Goal: Task Accomplishment & Management: Use online tool/utility

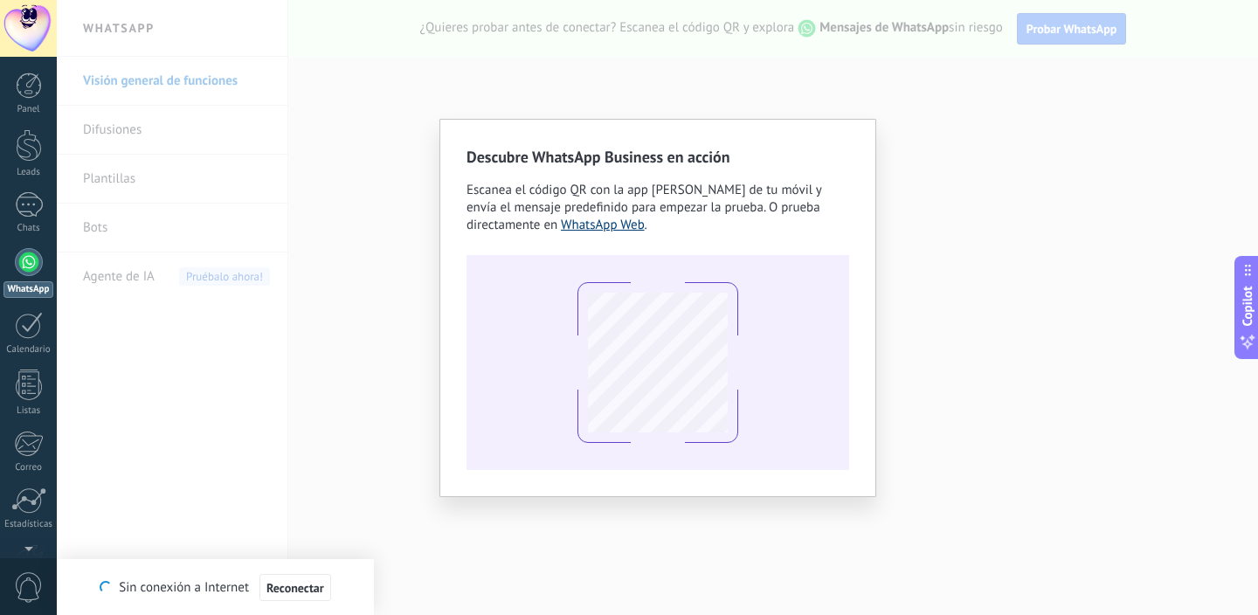
click at [599, 227] on link "WhatsApp Web" at bounding box center [603, 225] width 84 height 17
click at [611, 41] on div "Descubre WhatsApp Business en acción Escanea el código QR con la app [PERSON_NA…" at bounding box center [657, 307] width 1201 height 615
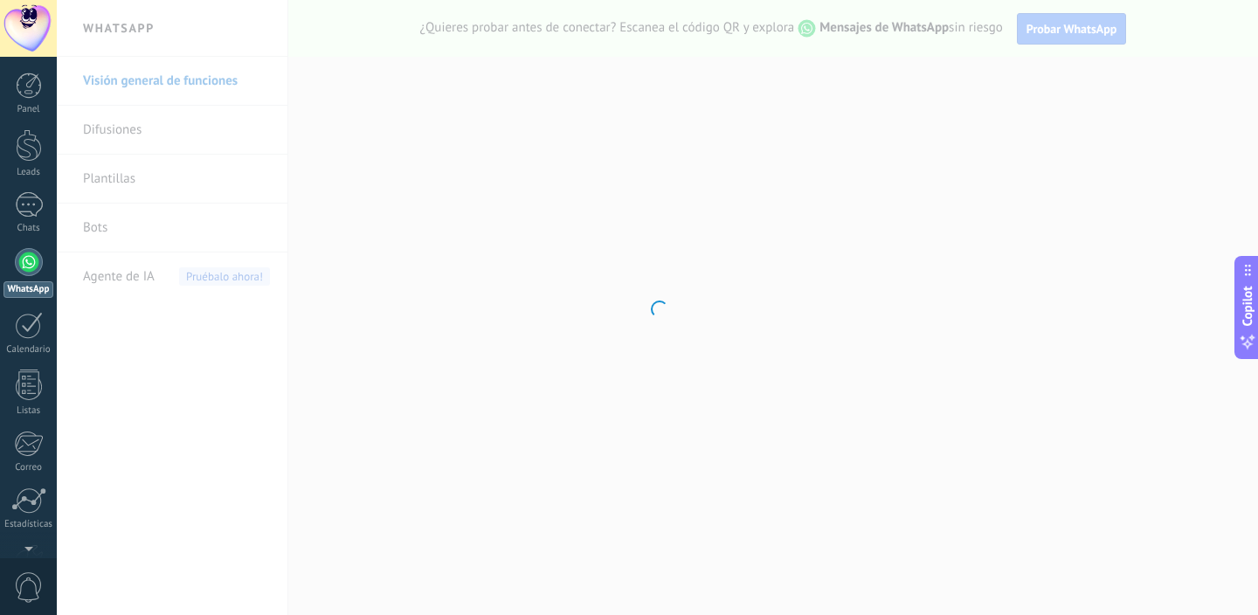
click at [451, 349] on div at bounding box center [657, 307] width 1201 height 615
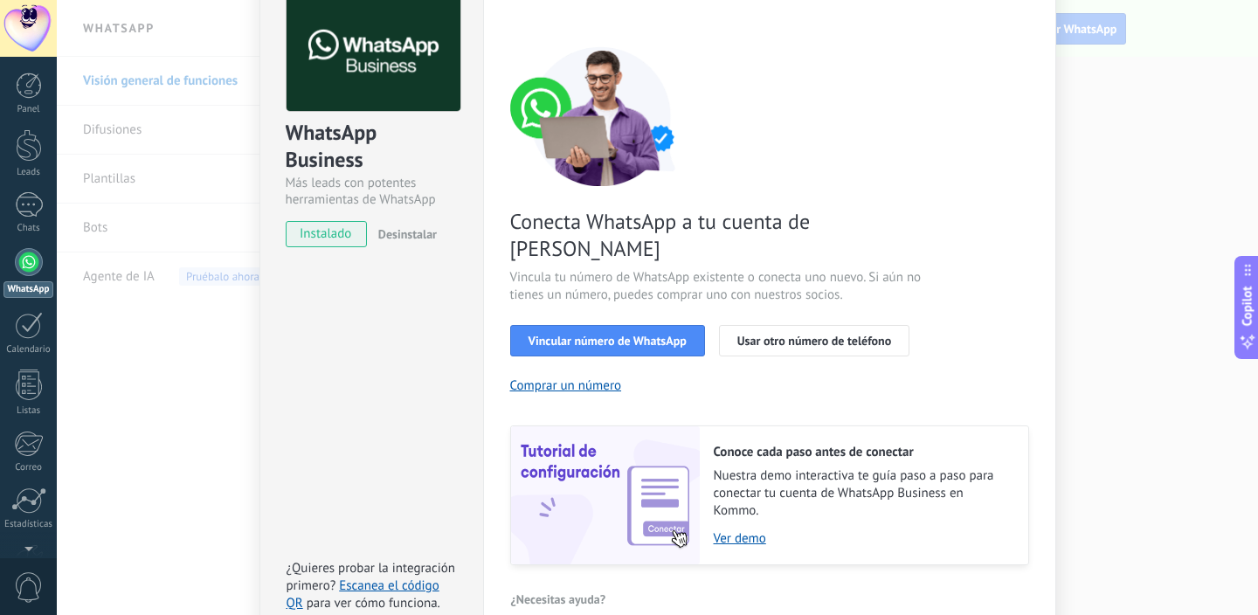
scroll to position [89, 0]
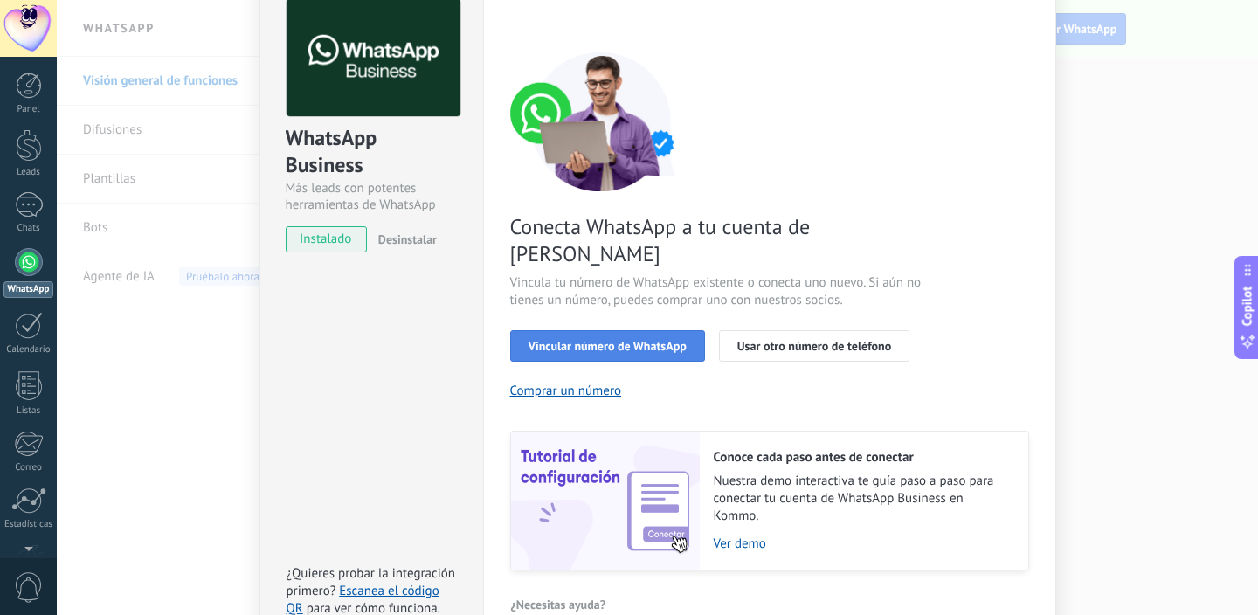
click at [636, 330] on button "Vincular número de WhatsApp" at bounding box center [607, 345] width 195 height 31
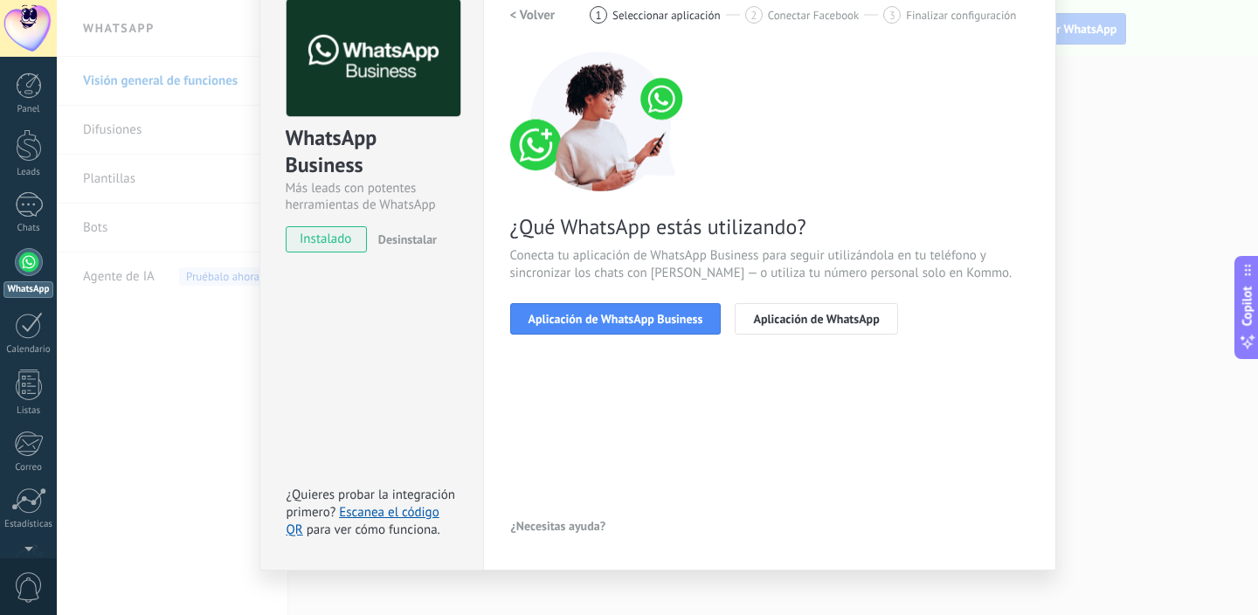
click at [636, 328] on button "Aplicación de WhatsApp Business" at bounding box center [615, 318] width 211 height 31
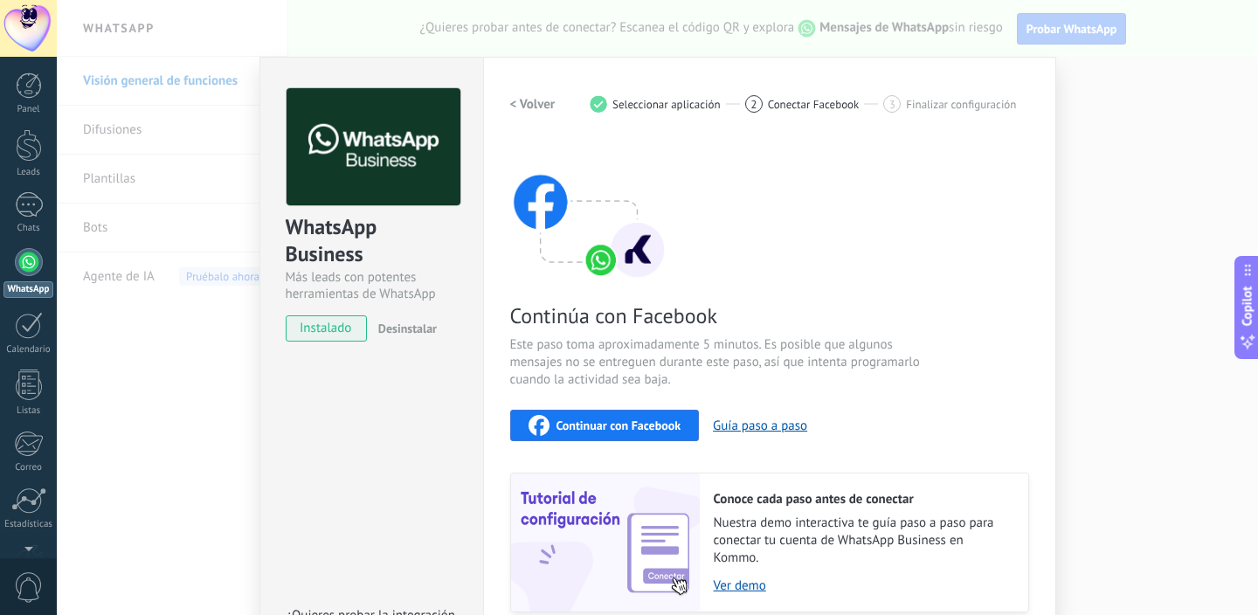
scroll to position [0, 0]
click at [598, 424] on span "Continuar con Facebook" at bounding box center [618, 425] width 125 height 12
click at [756, 435] on div "Continuar con Facebook Guía paso a paso" at bounding box center [769, 425] width 519 height 31
click at [747, 425] on button "Guía paso a paso" at bounding box center [760, 426] width 94 height 17
click at [600, 435] on button "Continuar con Facebook" at bounding box center [605, 425] width 190 height 31
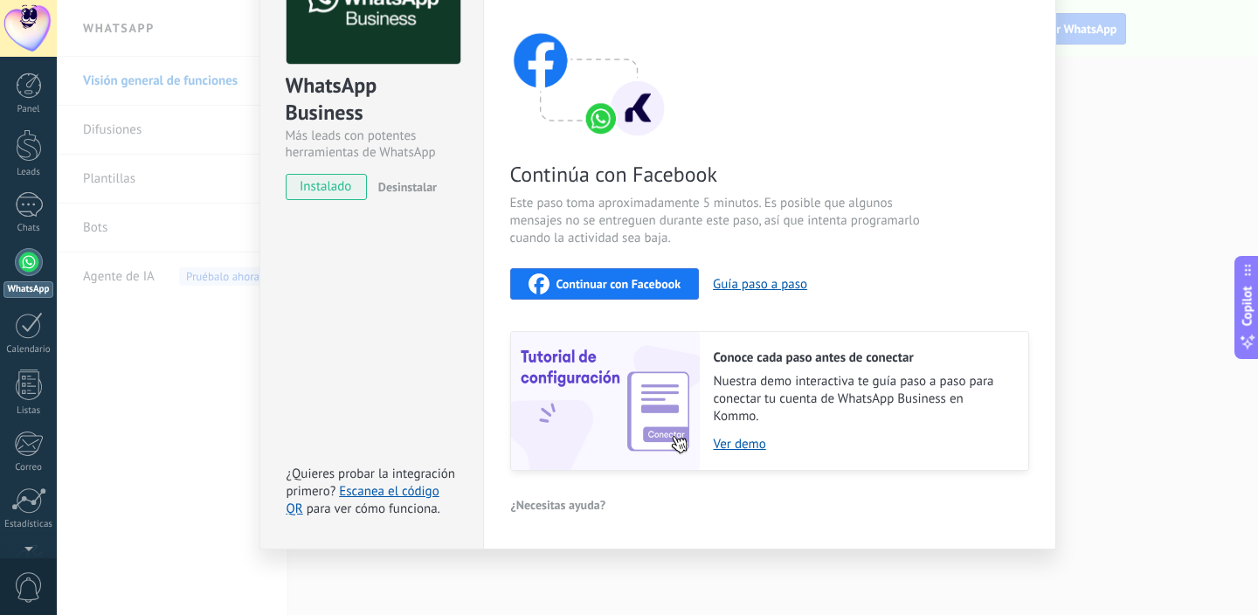
scroll to position [141, 0]
click at [406, 490] on link "Escanea el código QR" at bounding box center [363, 501] width 153 height 34
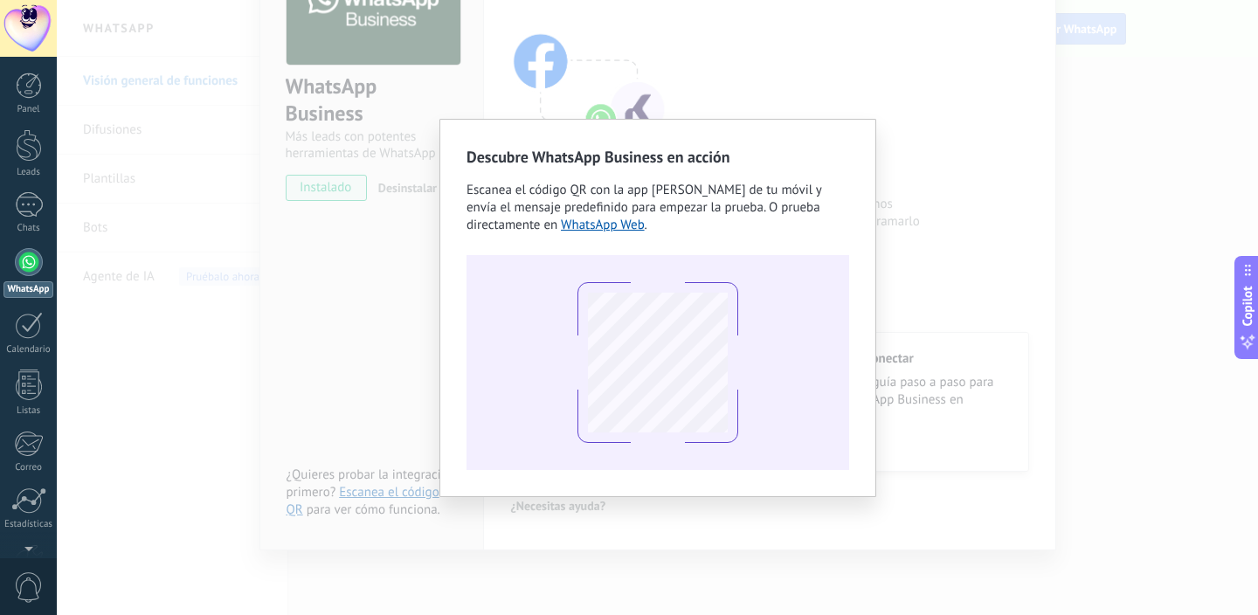
click at [371, 315] on div "Descubre WhatsApp Business en acción Escanea el código QR con la app [PERSON_NA…" at bounding box center [657, 307] width 1201 height 615
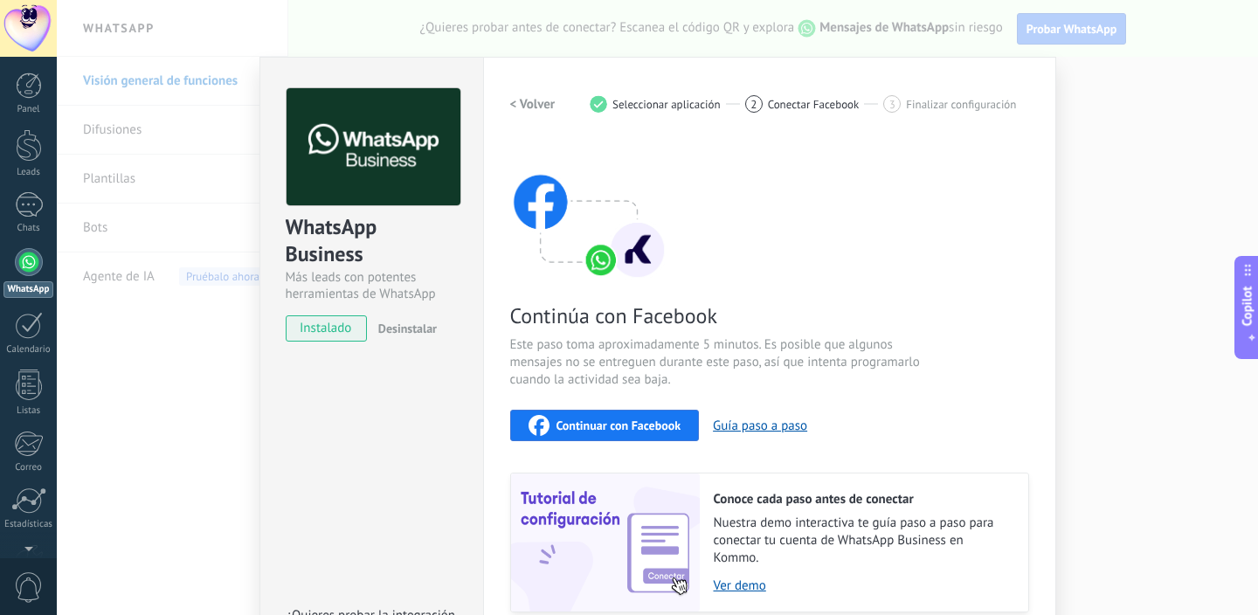
scroll to position [0, 0]
click at [530, 100] on h2 "< Volver" at bounding box center [532, 104] width 45 height 17
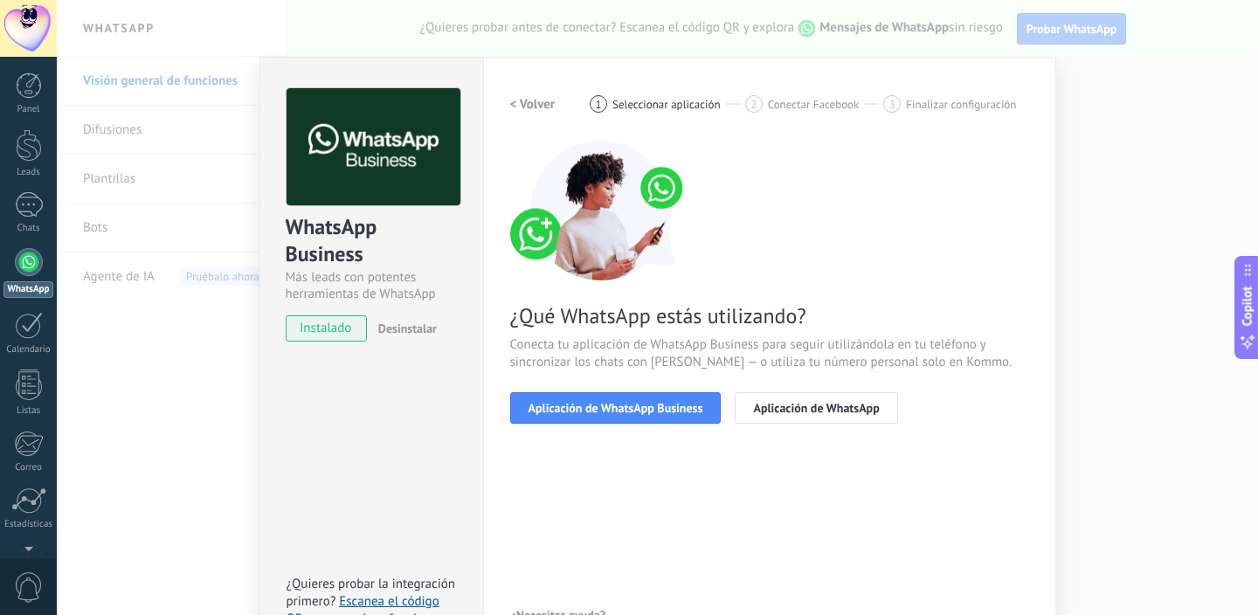
click at [523, 104] on h2 "< Volver" at bounding box center [532, 104] width 45 height 17
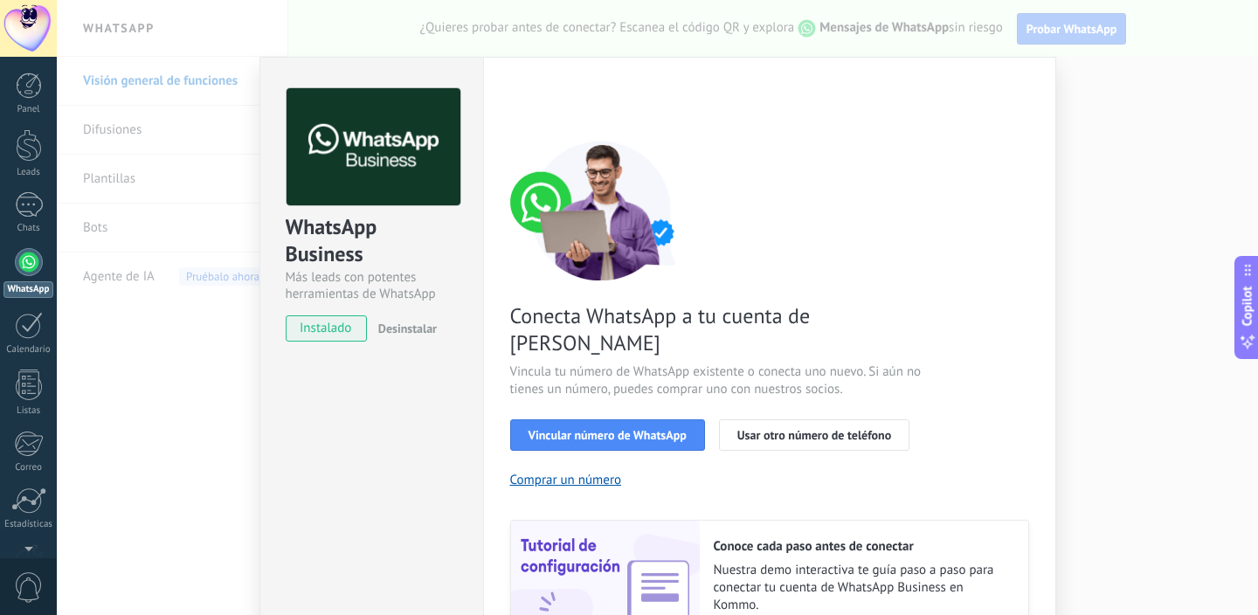
click at [584, 425] on div "Conecta WhatsApp a tu cuenta de Kommo Vincula tu número de WhatsApp existente o…" at bounding box center [769, 400] width 519 height 519
click at [595, 429] on span "Vincular número de WhatsApp" at bounding box center [608, 435] width 158 height 12
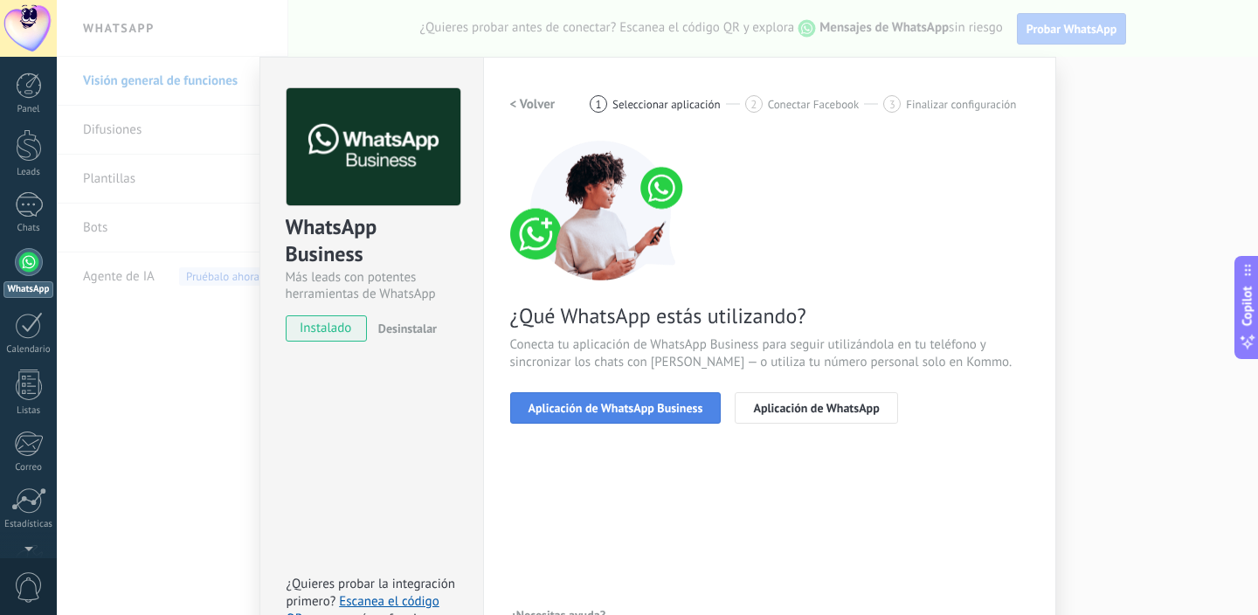
click at [682, 397] on button "Aplicación de WhatsApp Business" at bounding box center [615, 407] width 211 height 31
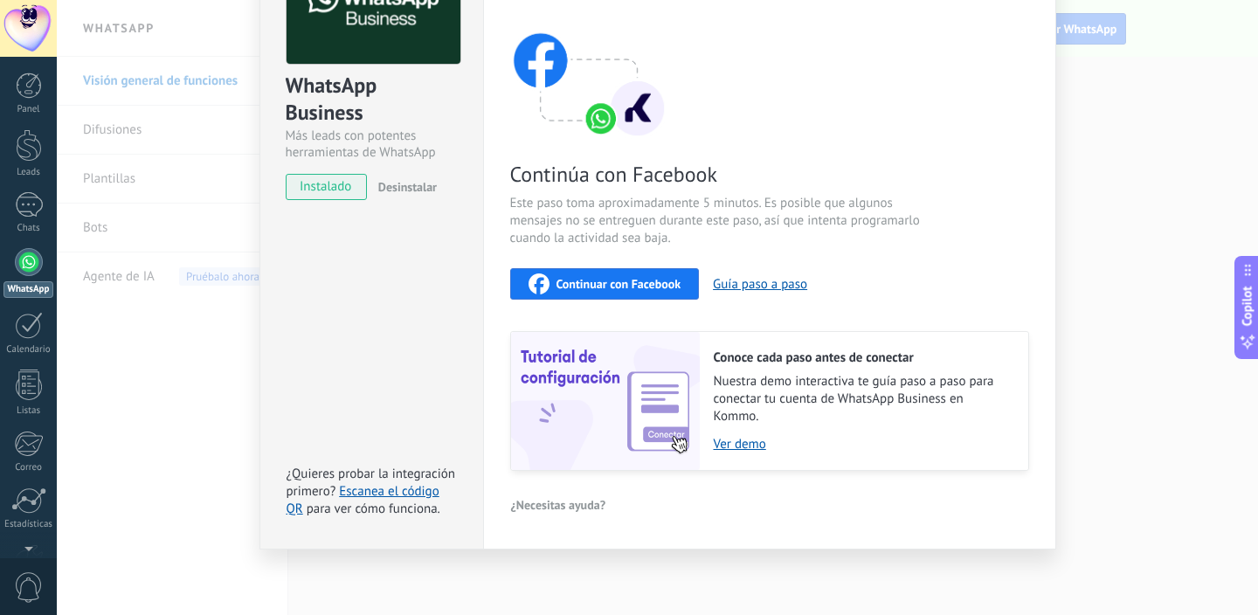
scroll to position [141, 0]
click at [755, 444] on link "Ver demo" at bounding box center [862, 445] width 297 height 17
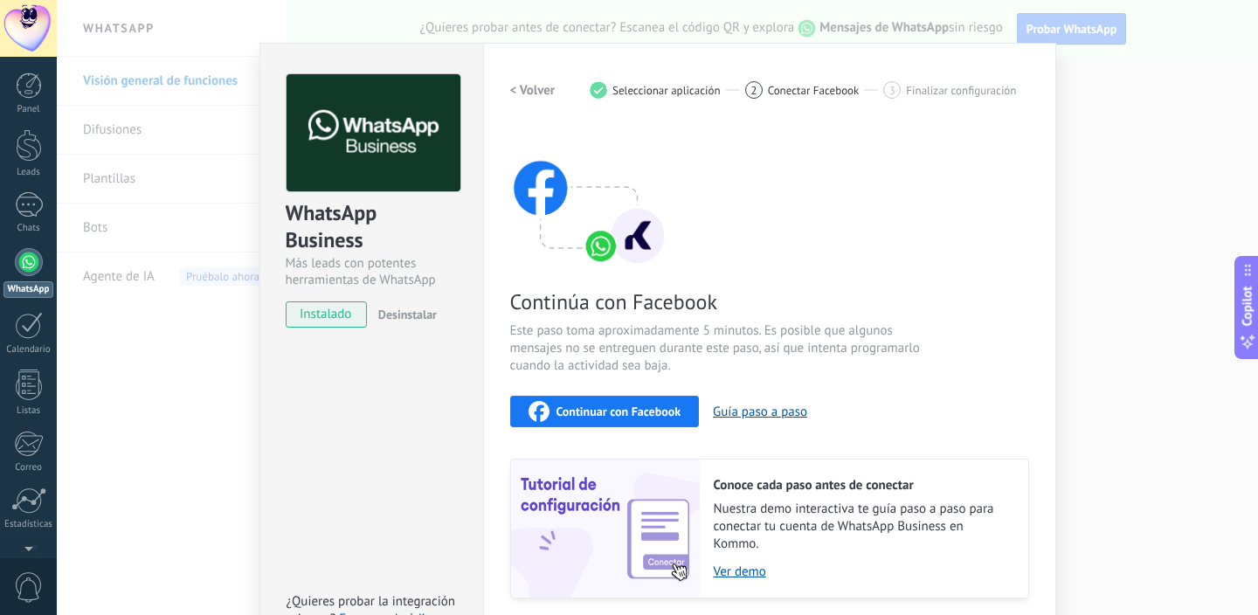
scroll to position [0, 0]
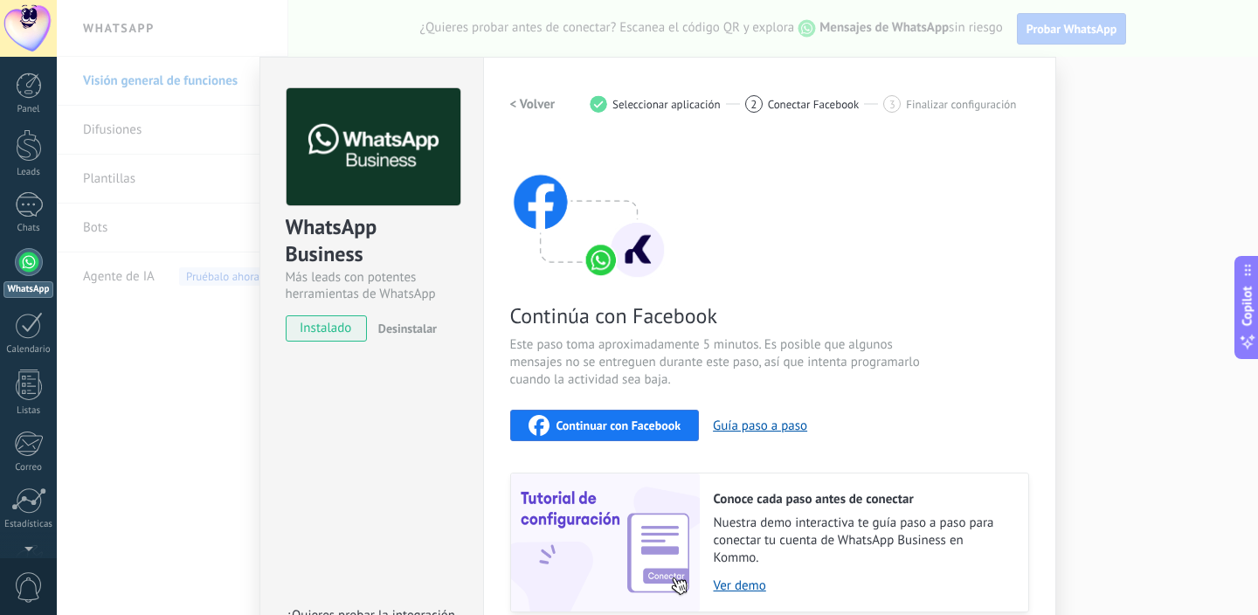
click at [529, 114] on button "< Volver" at bounding box center [532, 103] width 45 height 31
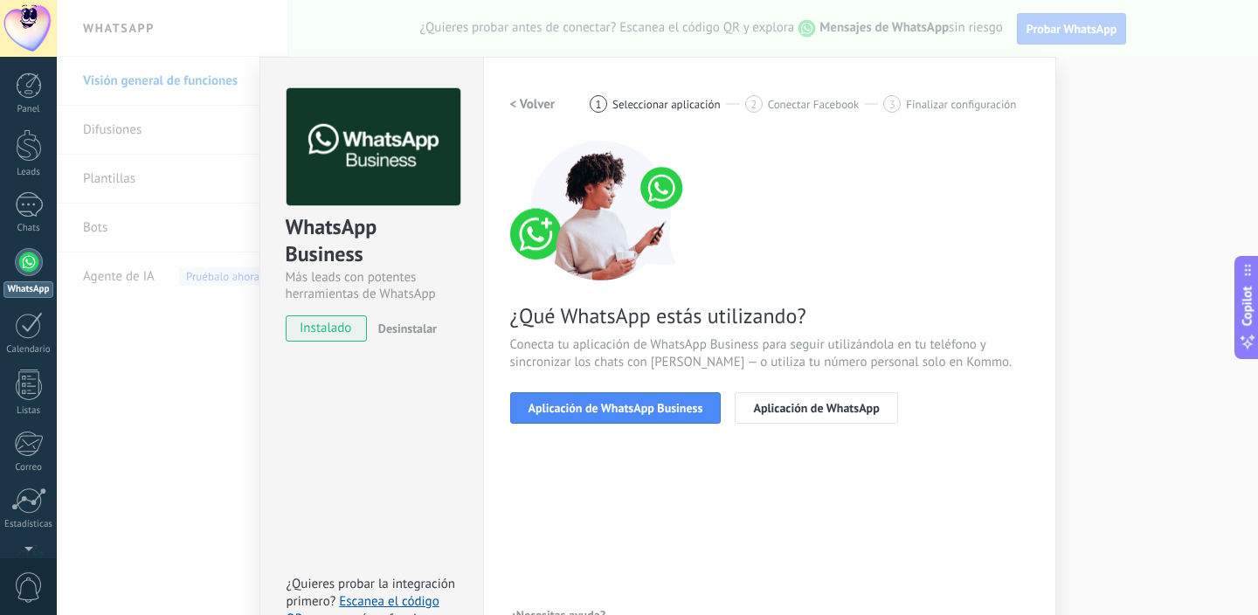
click at [524, 104] on h2 "< Volver" at bounding box center [532, 104] width 45 height 17
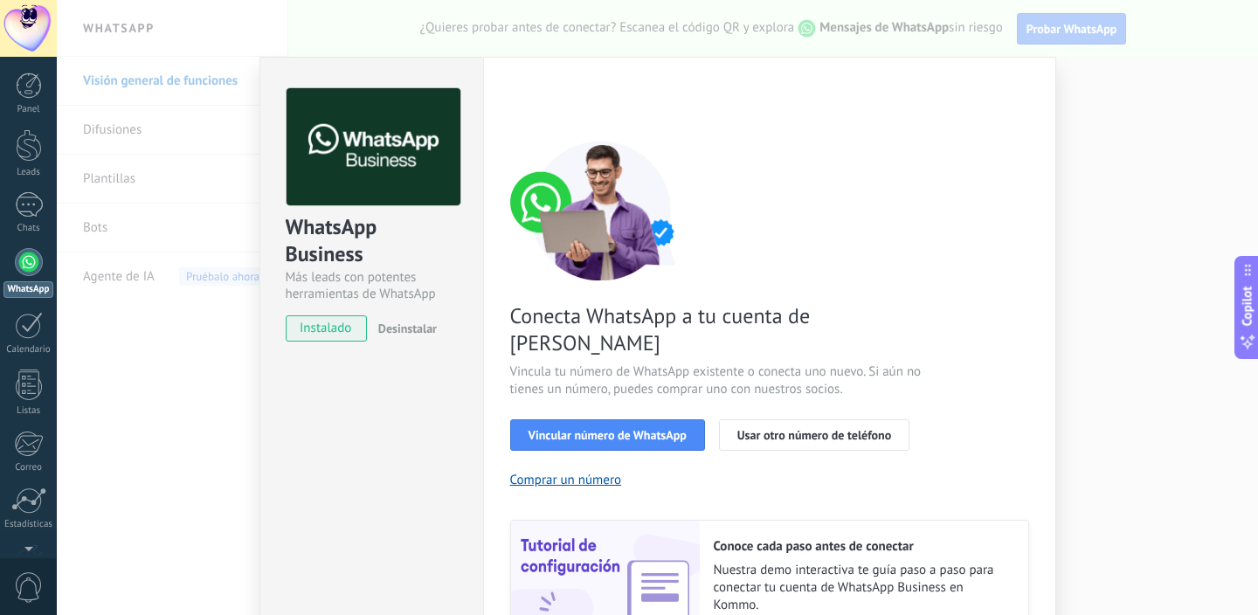
click at [1051, 128] on div "Configuraciones Autorizaciones Esta pestaña registra a los usuarios que han con…" at bounding box center [769, 397] width 573 height 681
click at [1078, 124] on div "WhatsApp Business Más leads con potentes herramientas de WhatsApp instalado Des…" at bounding box center [657, 307] width 1201 height 615
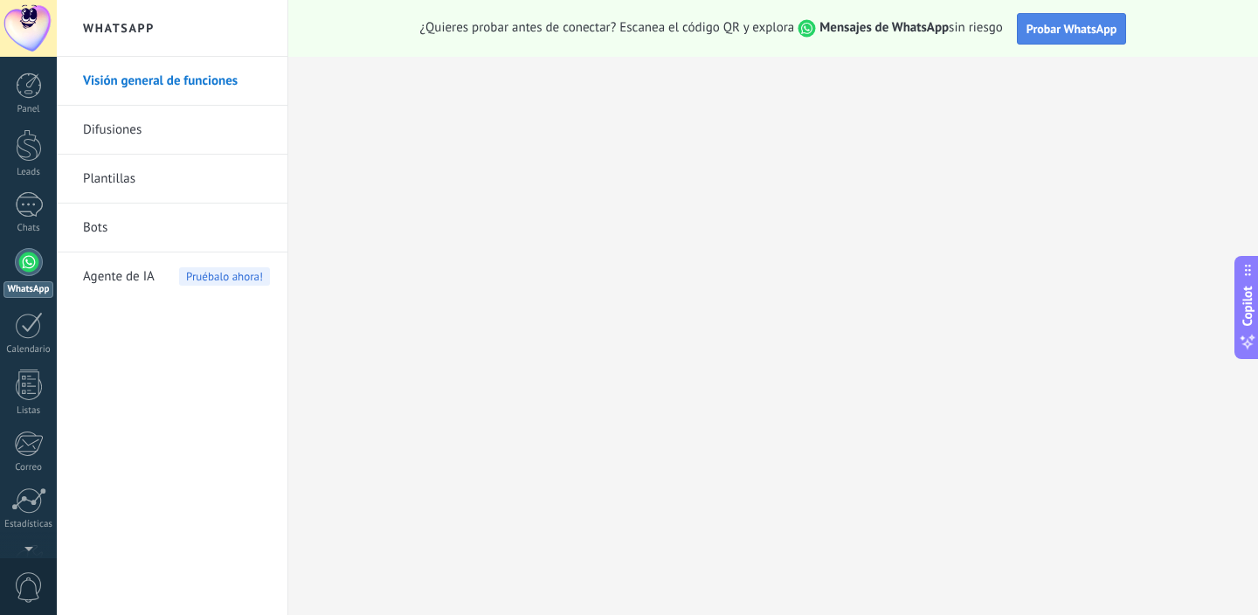
click at [1043, 21] on button "Probar WhatsApp" at bounding box center [1072, 28] width 110 height 31
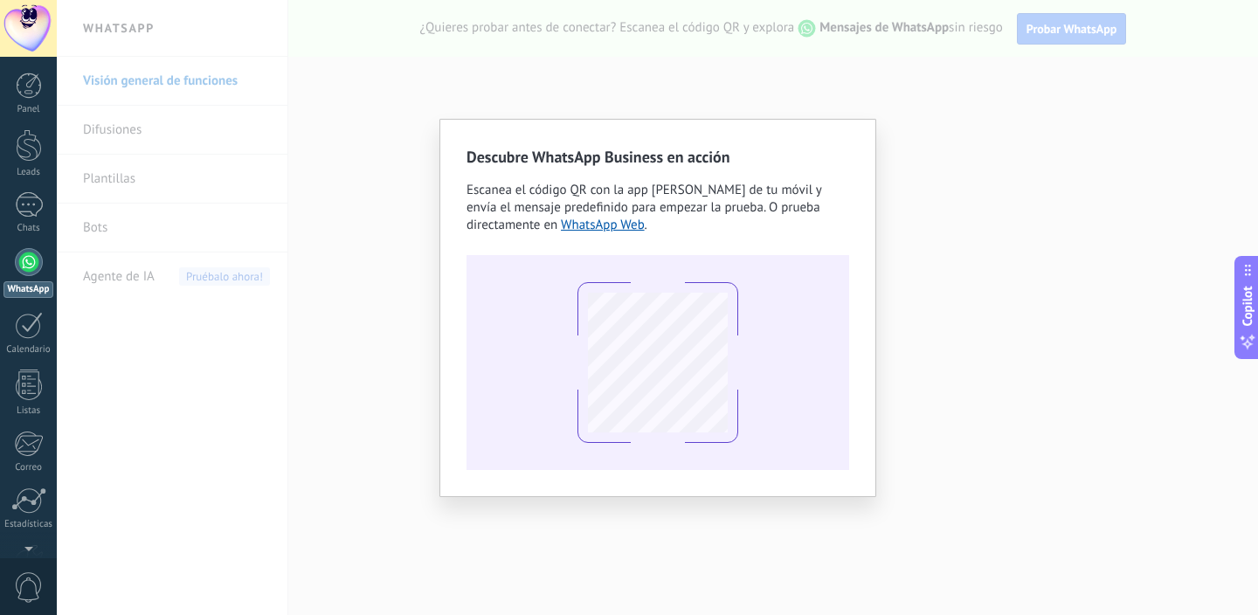
click at [1033, 124] on div "Descubre WhatsApp Business en acción Escanea el código QR con la app [PERSON_NA…" at bounding box center [657, 307] width 1201 height 615
